Goal: Find specific page/section: Find specific page/section

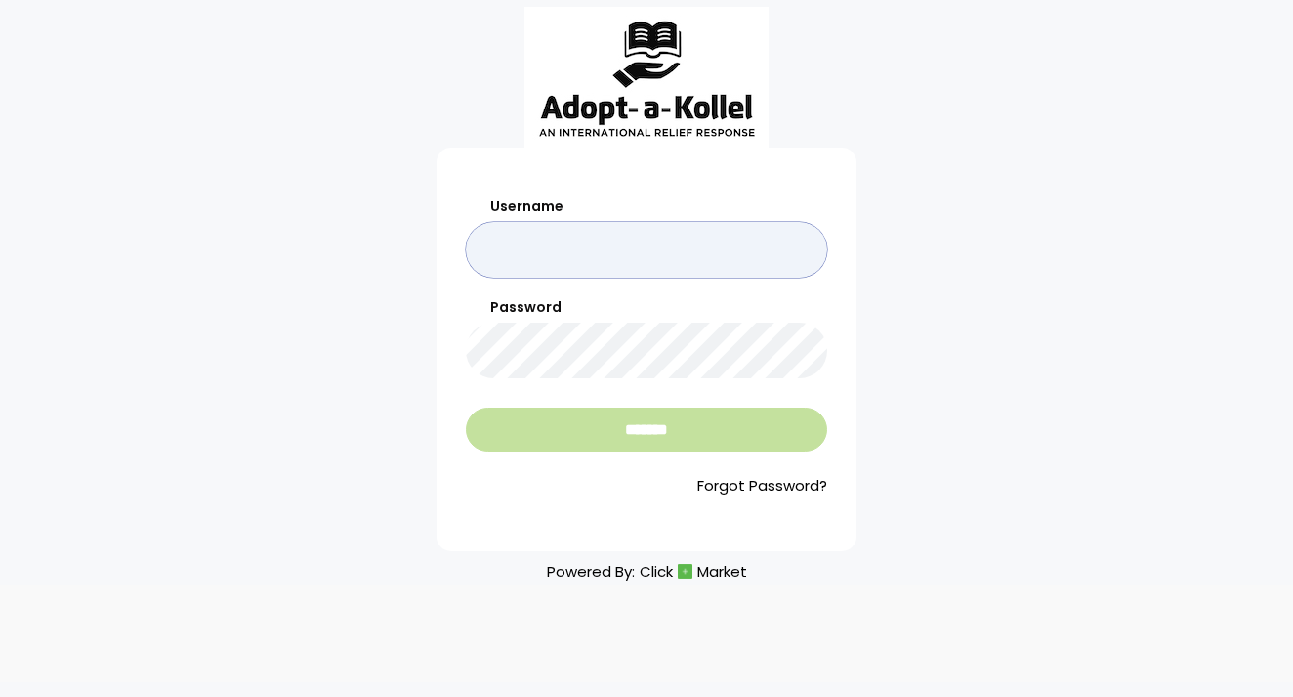
type input "*******"
click at [577, 432] on input "*******" at bounding box center [646, 429] width 361 height 44
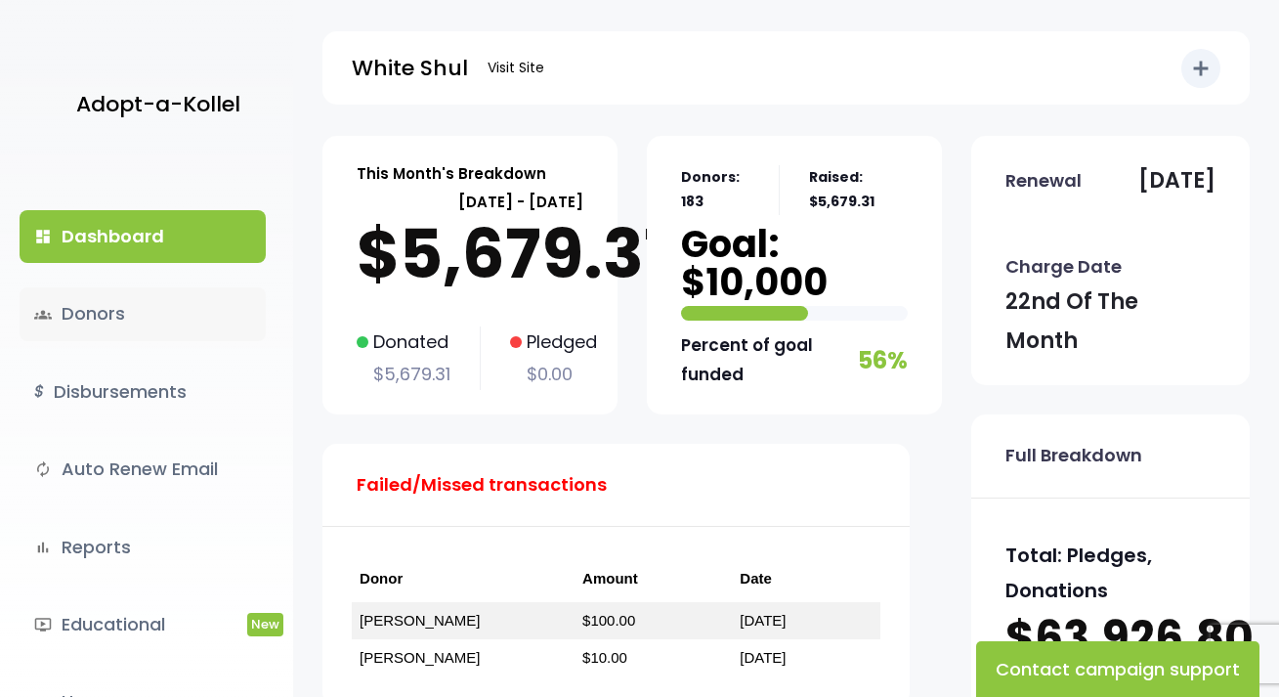
click at [83, 307] on link "groups Donors" at bounding box center [143, 313] width 246 height 53
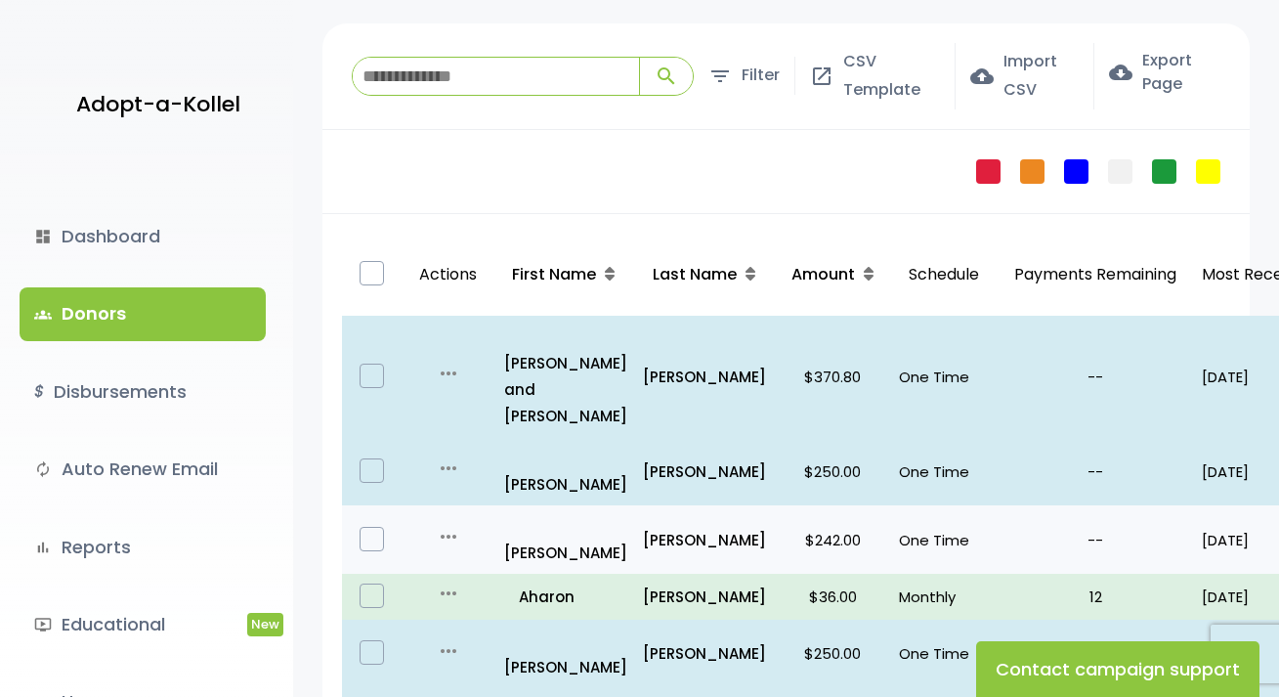
scroll to position [98, 0]
